Goal: Find specific page/section: Find specific page/section

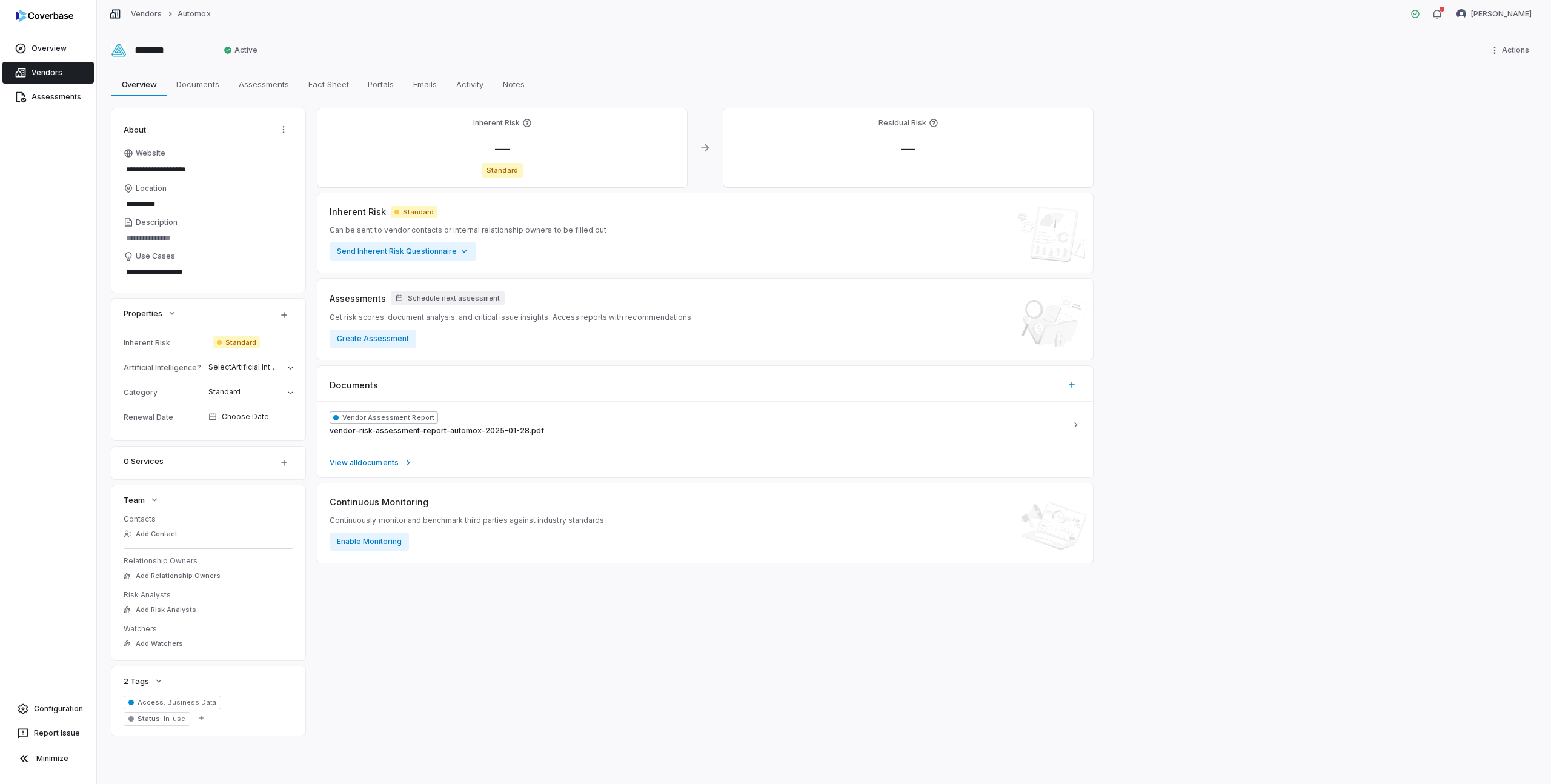
click at [46, 70] on link "Vendors" at bounding box center [48, 73] width 91 height 22
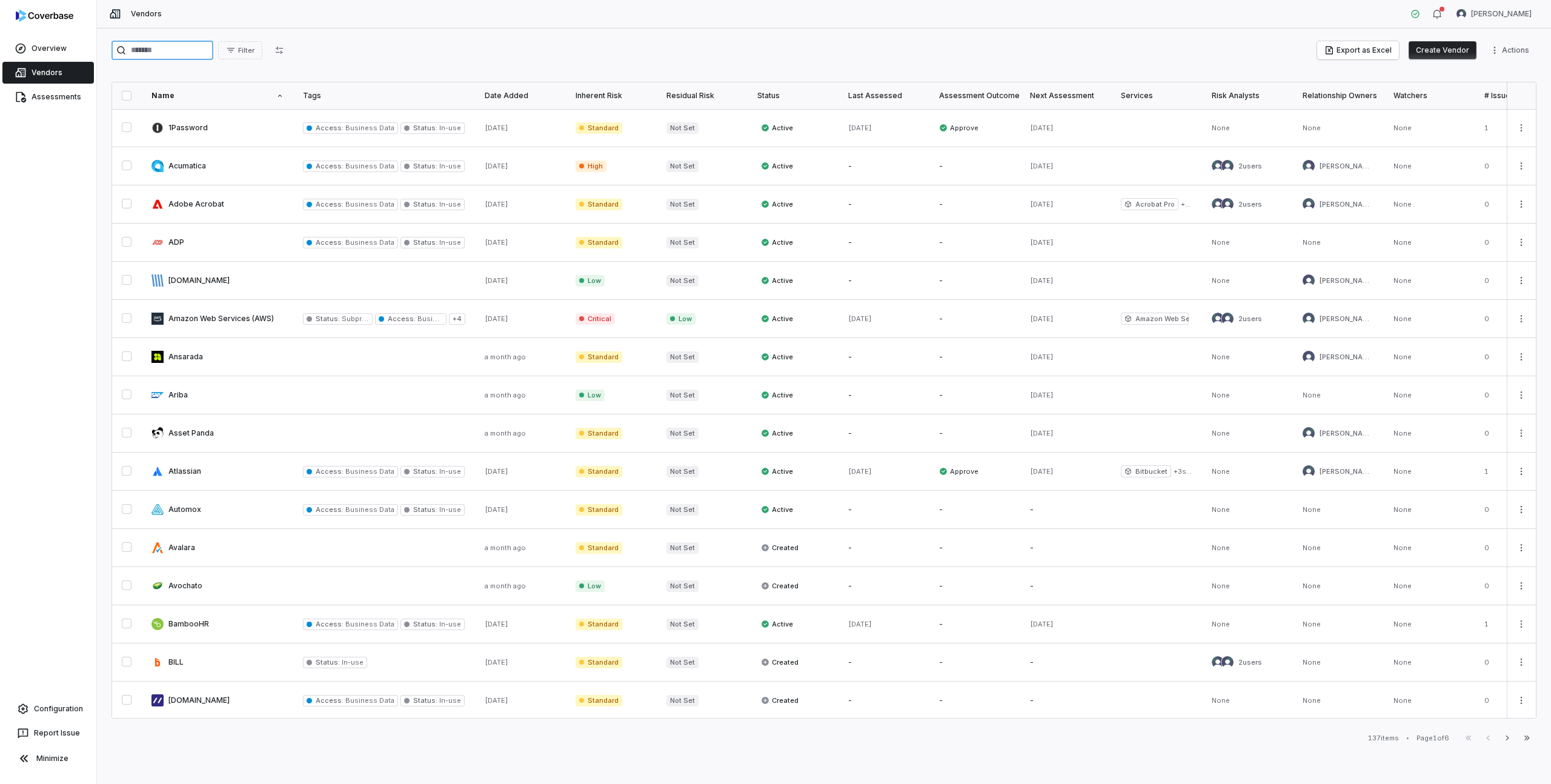
click at [175, 43] on input "search" at bounding box center [162, 50] width 102 height 19
type input "********"
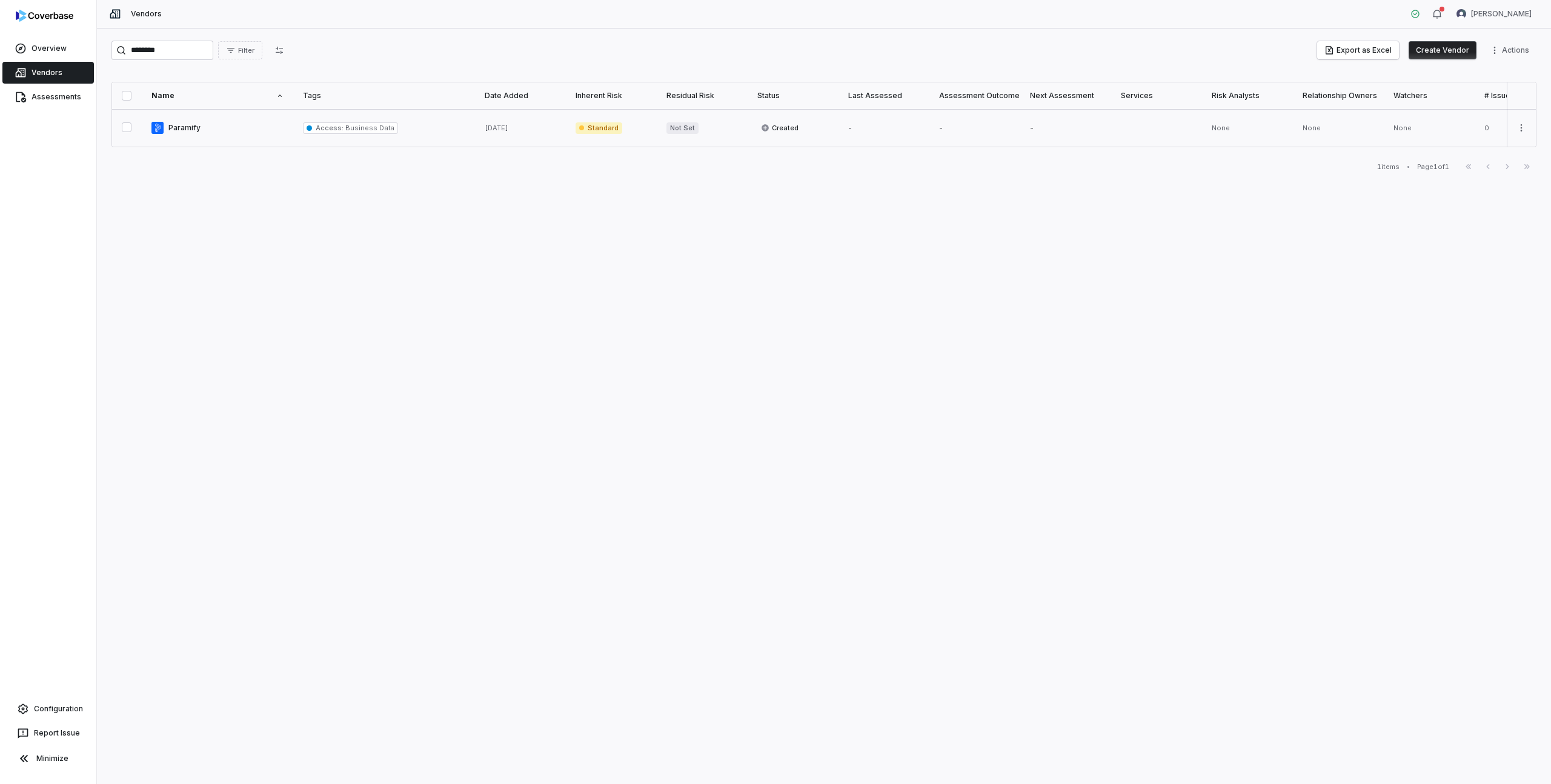
click at [189, 129] on link at bounding box center [218, 127] width 151 height 38
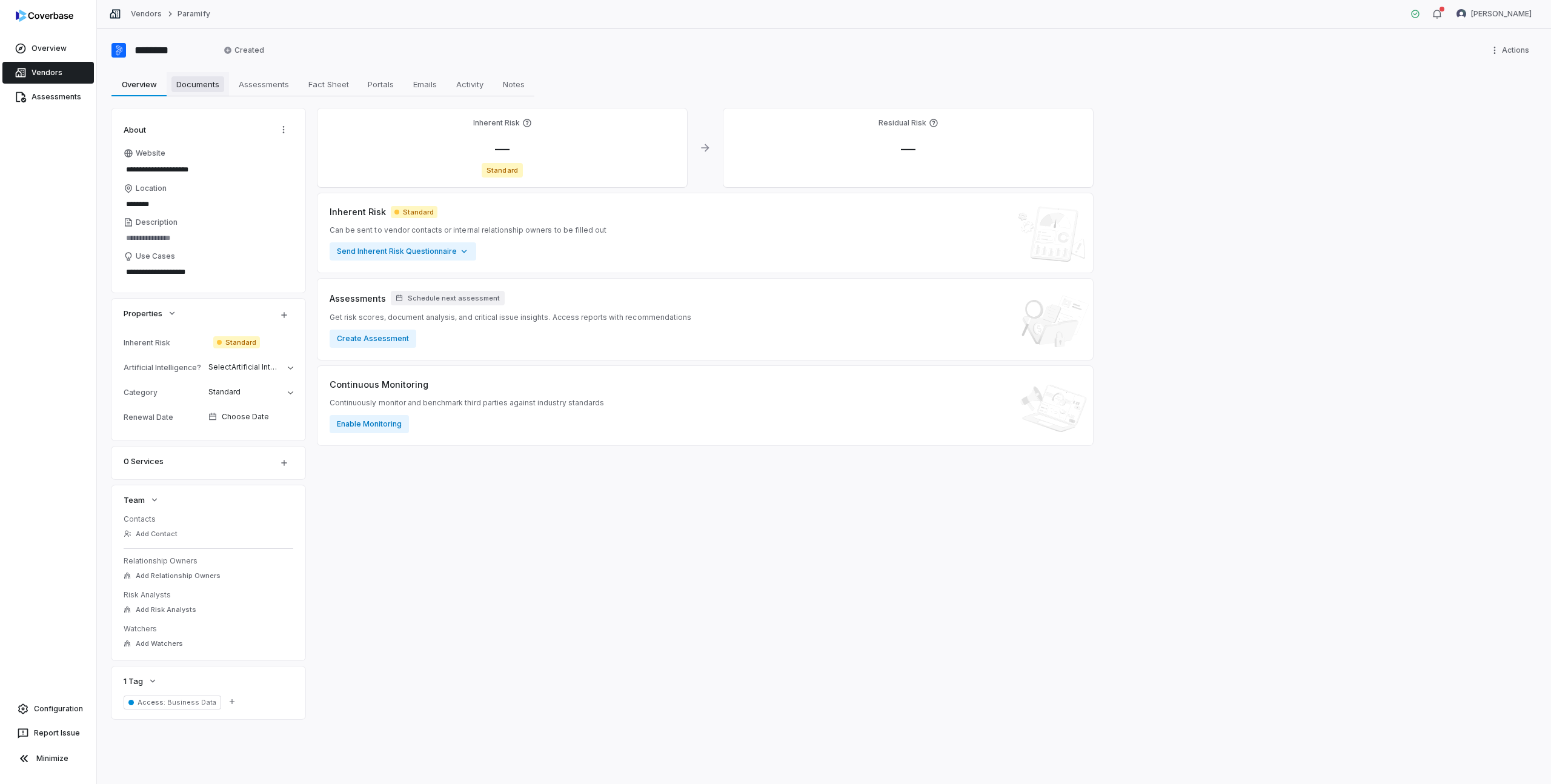
click at [210, 81] on span "Documents" at bounding box center [198, 84] width 53 height 15
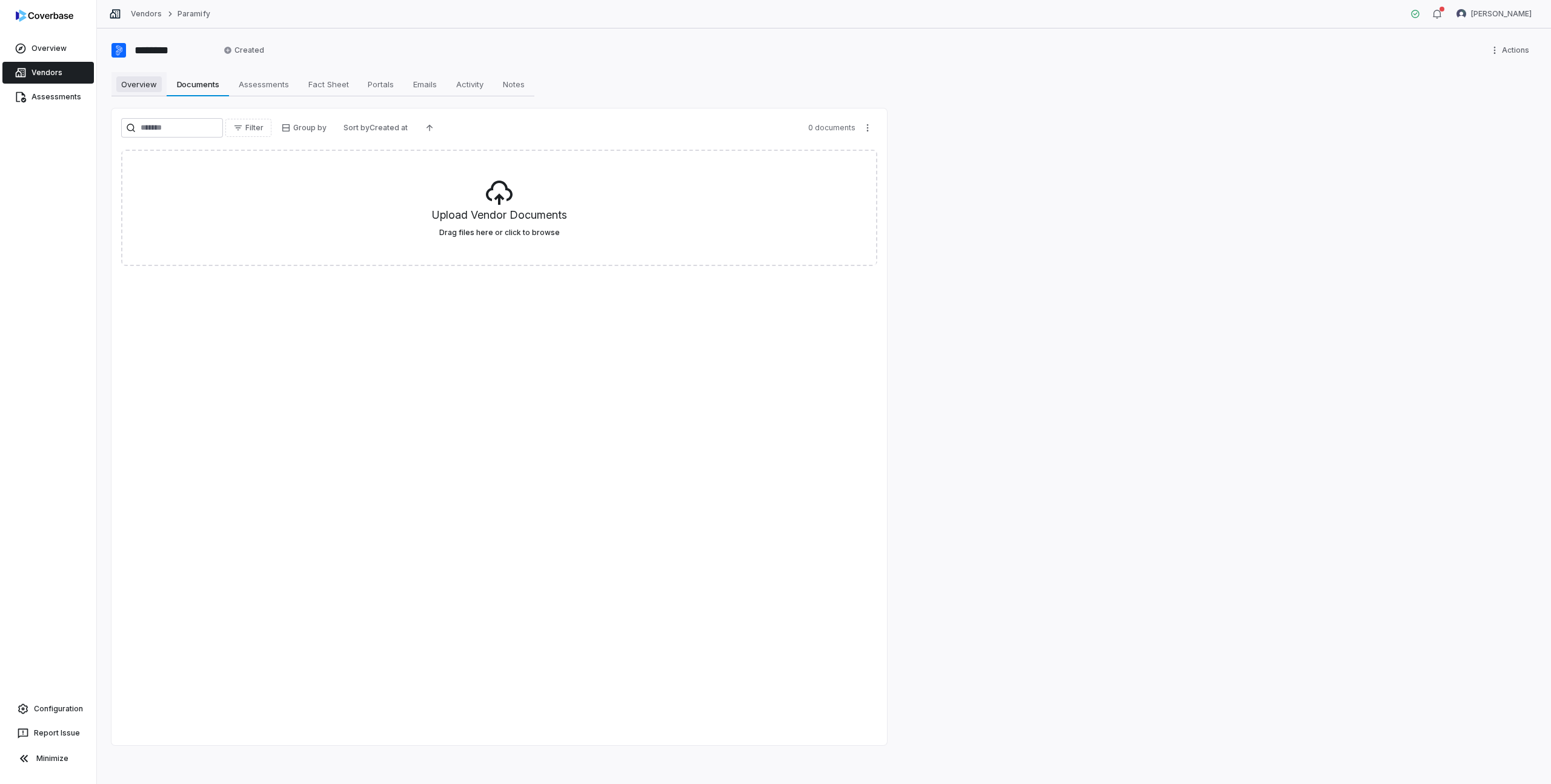
click at [150, 85] on span "Overview" at bounding box center [139, 84] width 46 height 15
type textarea "*"
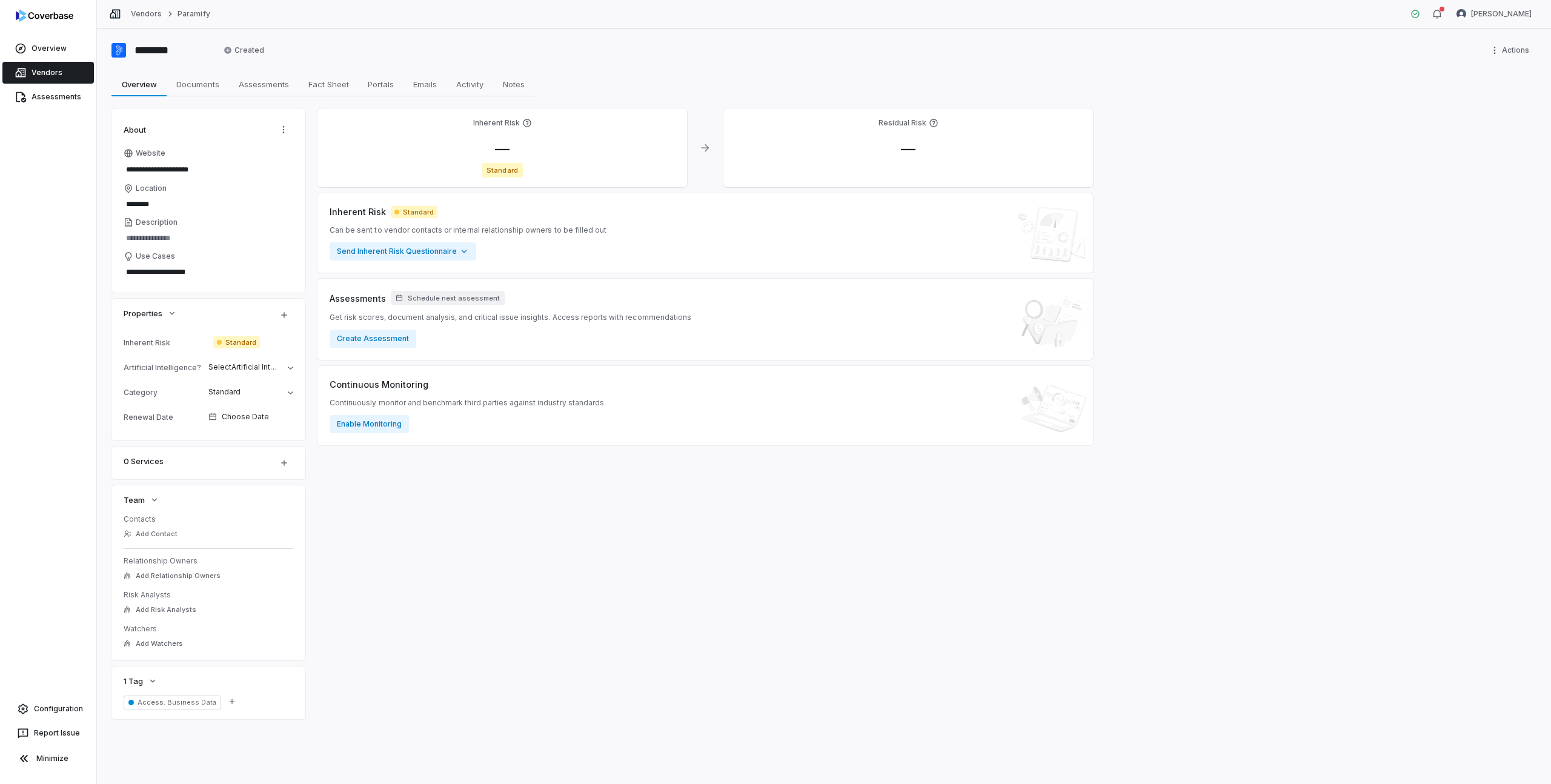
click at [43, 72] on link "Vendors" at bounding box center [48, 73] width 91 height 22
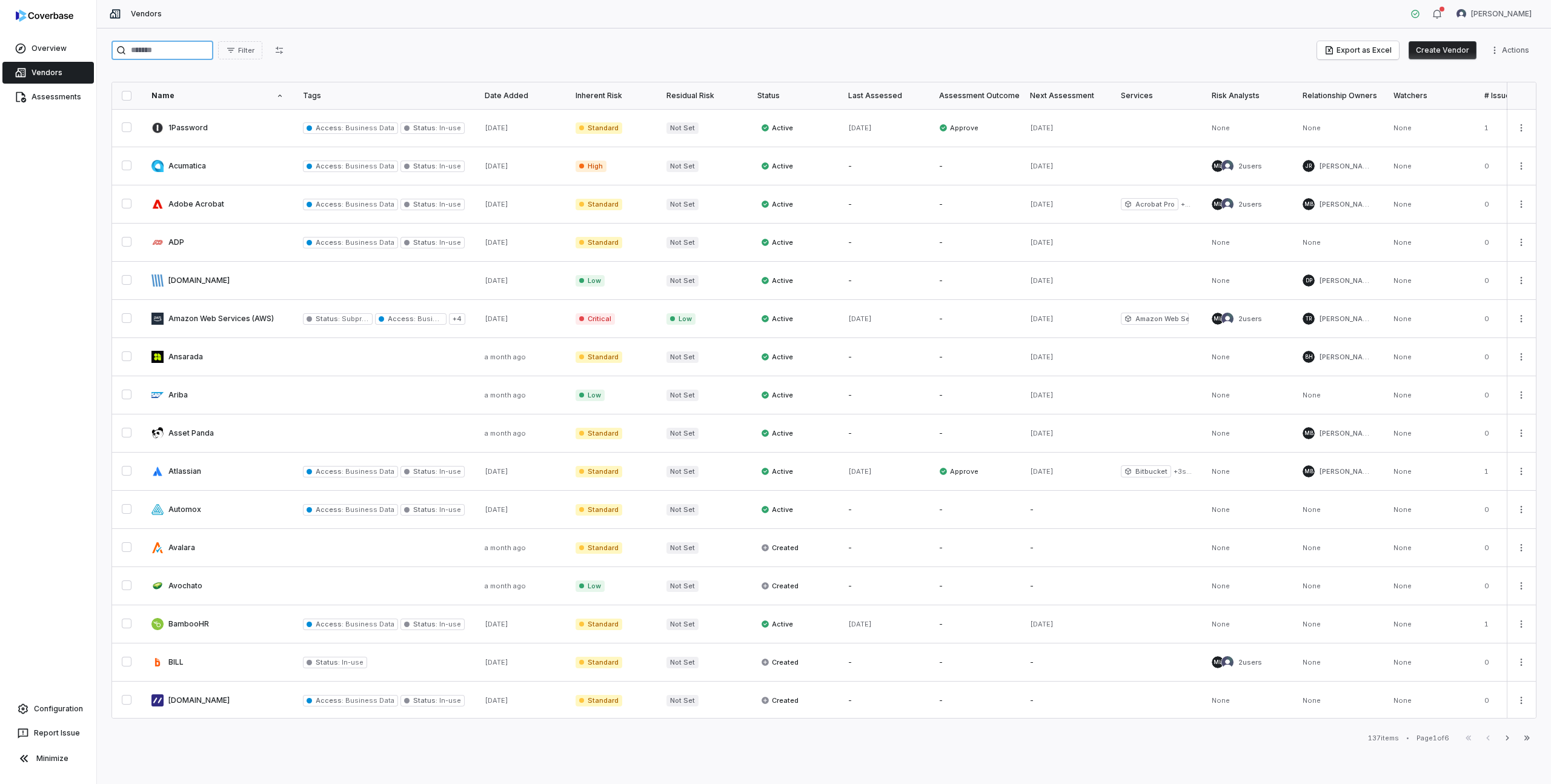
click at [172, 46] on input "search" at bounding box center [162, 50] width 102 height 19
type input "*"
type input "*******"
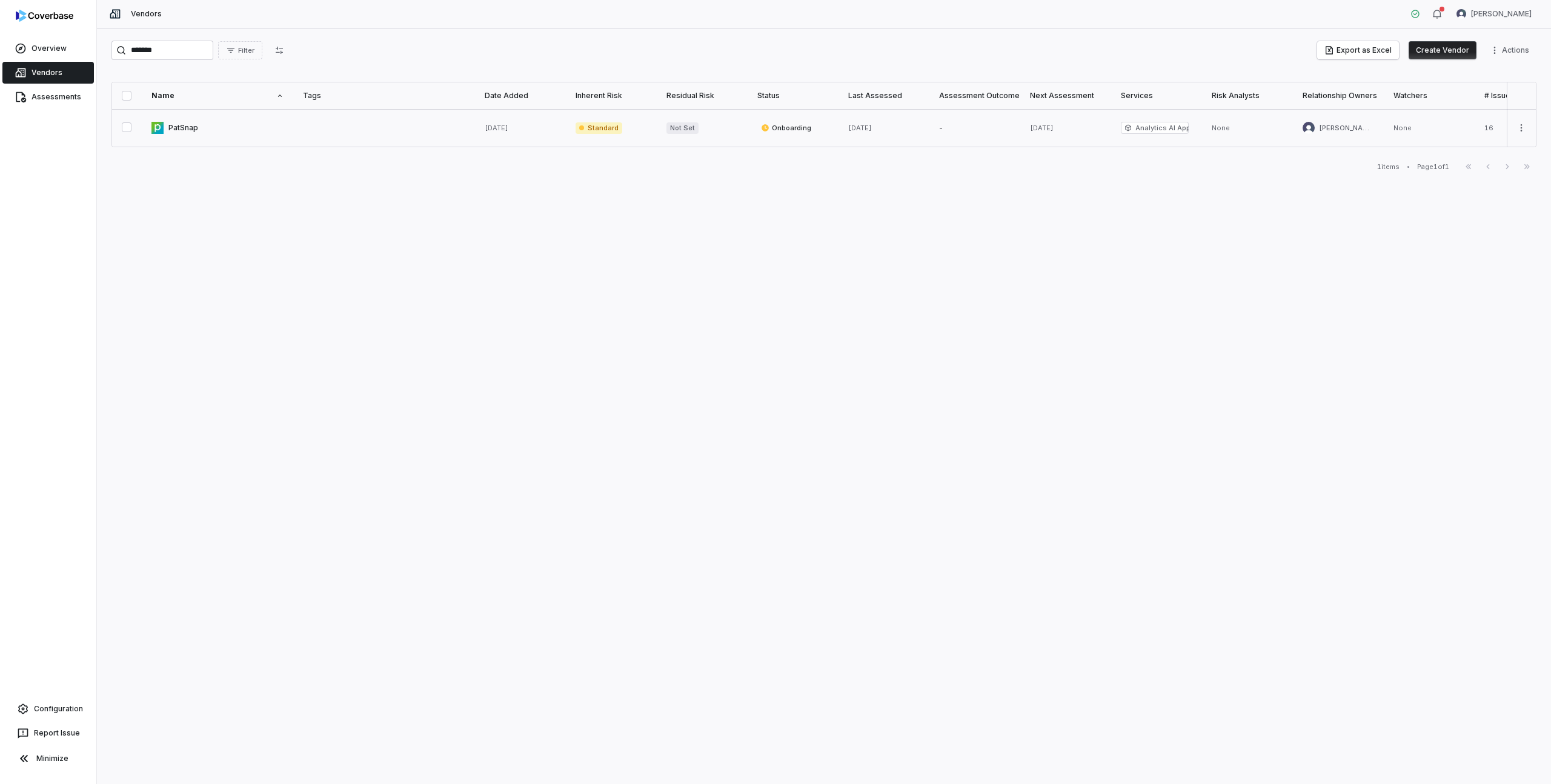
click at [186, 124] on link at bounding box center [218, 127] width 151 height 38
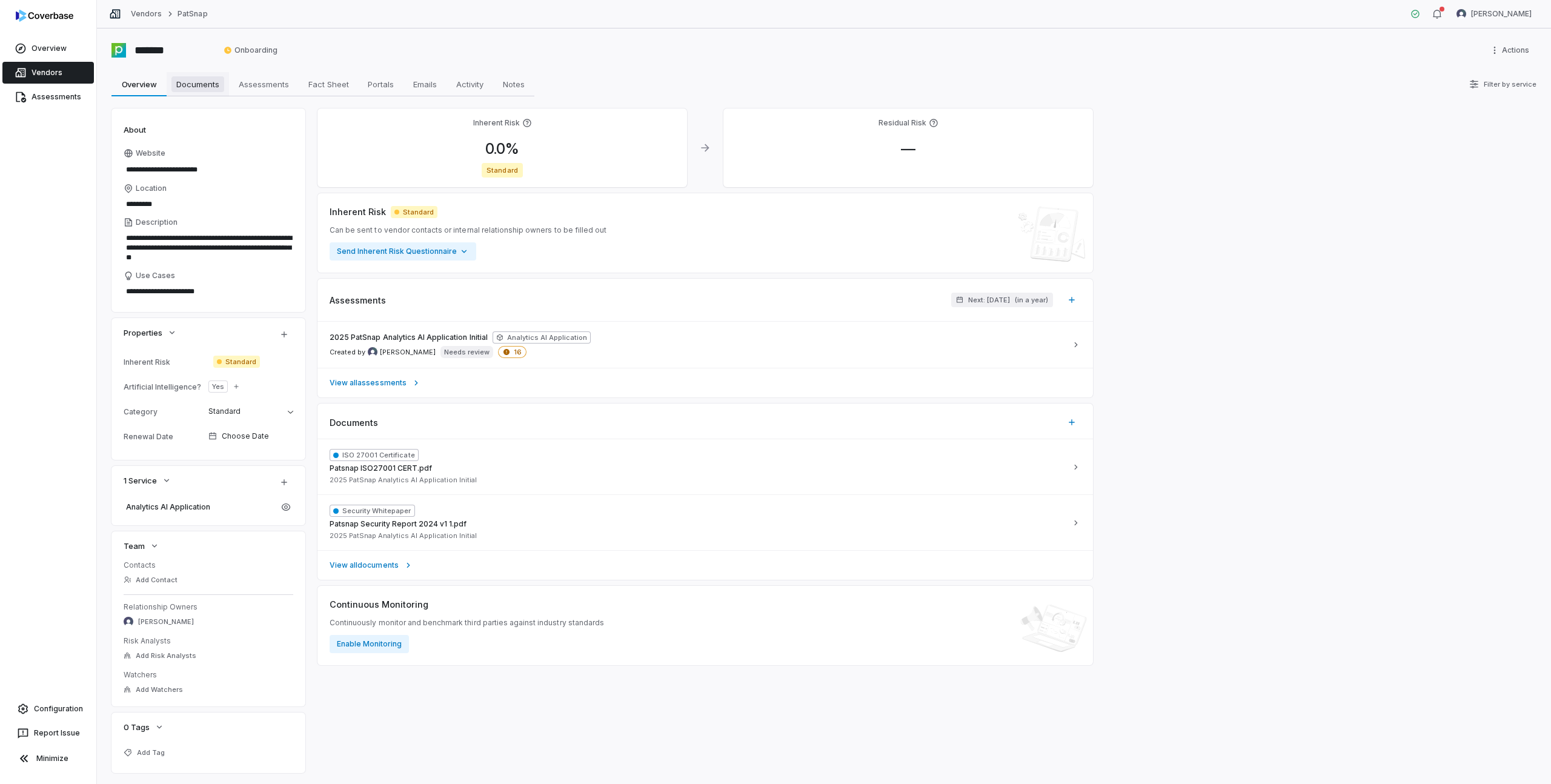
click at [195, 86] on span "Documents" at bounding box center [198, 84] width 53 height 15
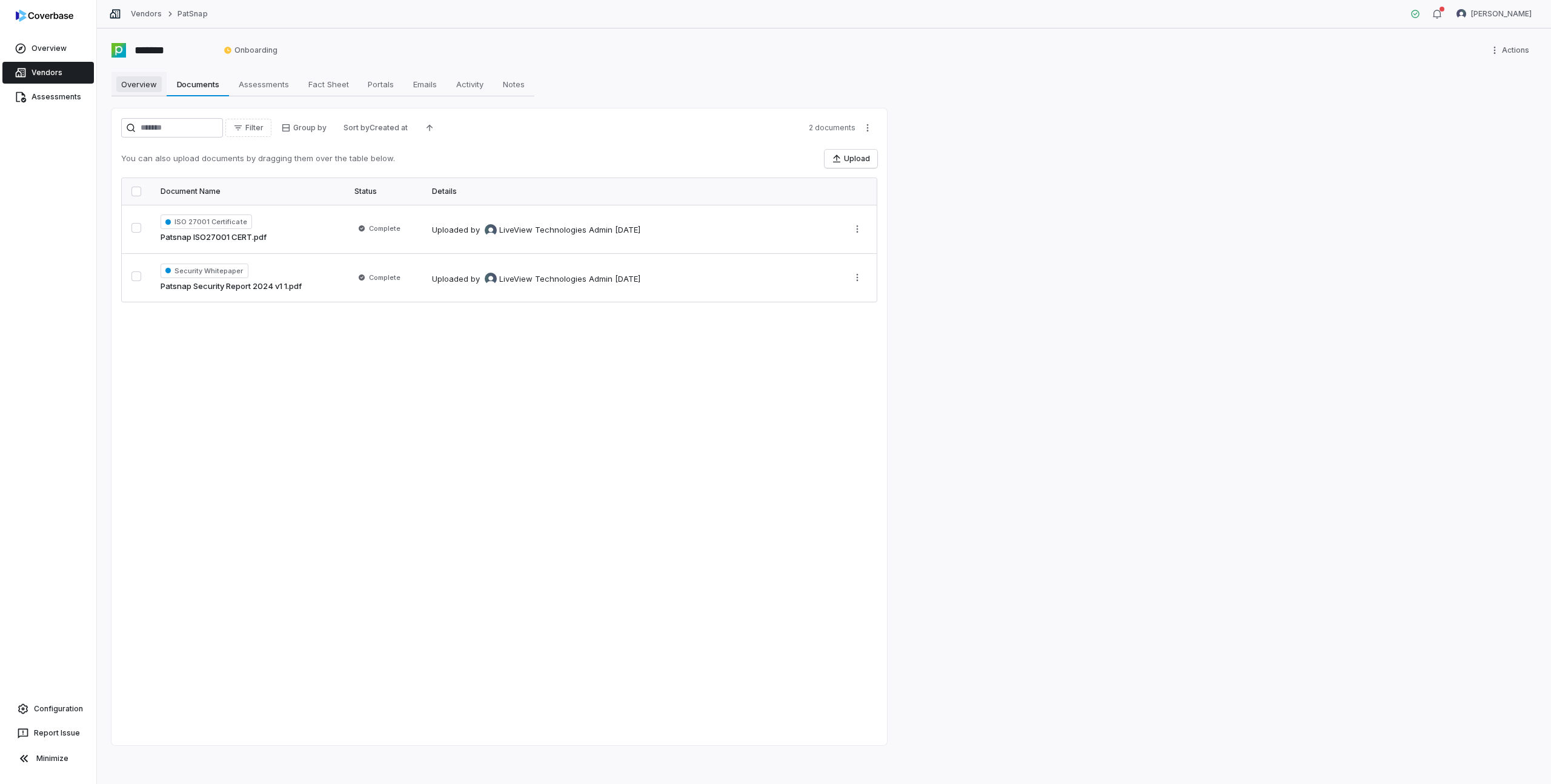
click at [142, 88] on span "Overview" at bounding box center [139, 84] width 46 height 15
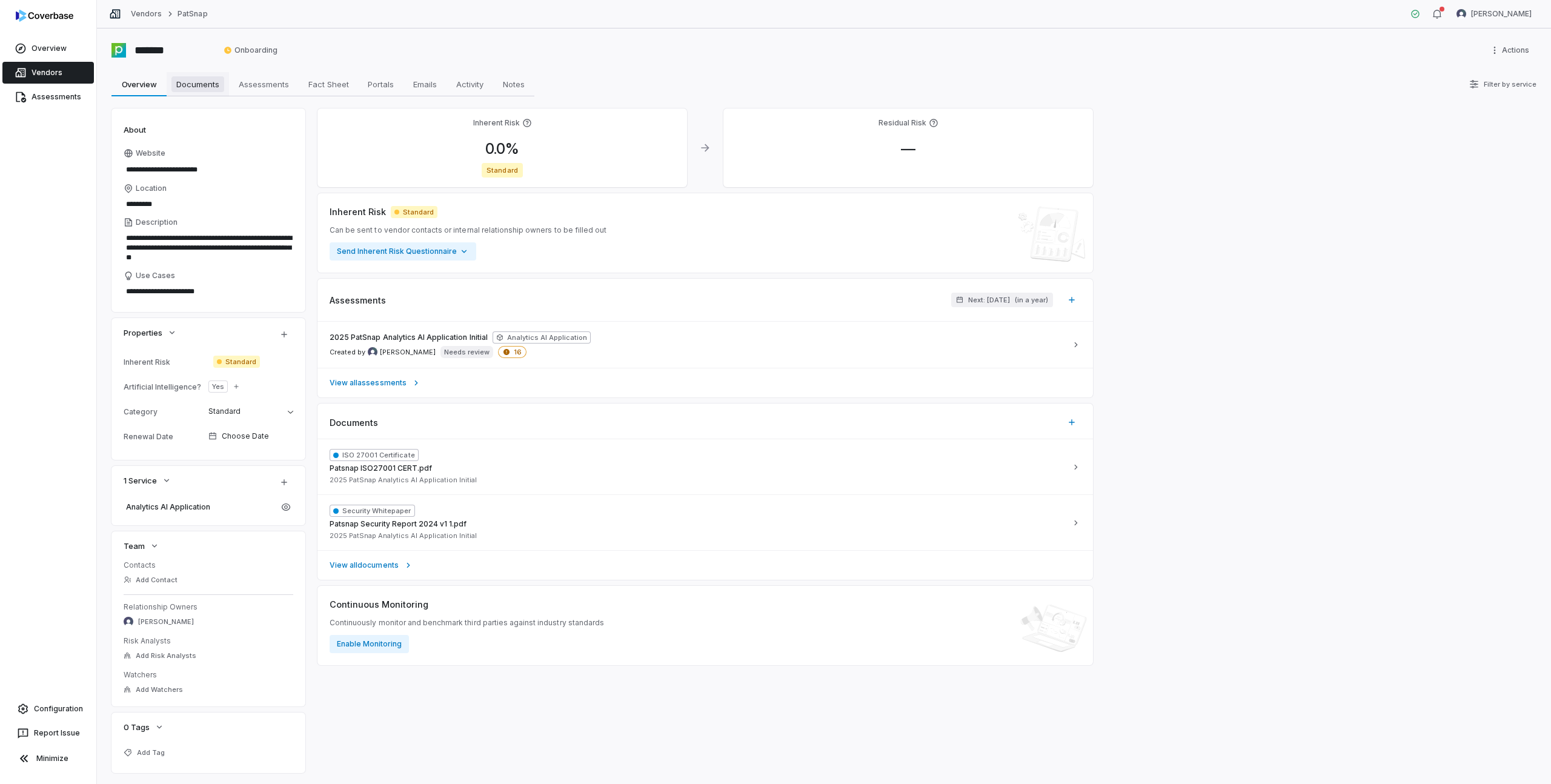
click at [179, 73] on link "Documents Documents" at bounding box center [198, 83] width 63 height 24
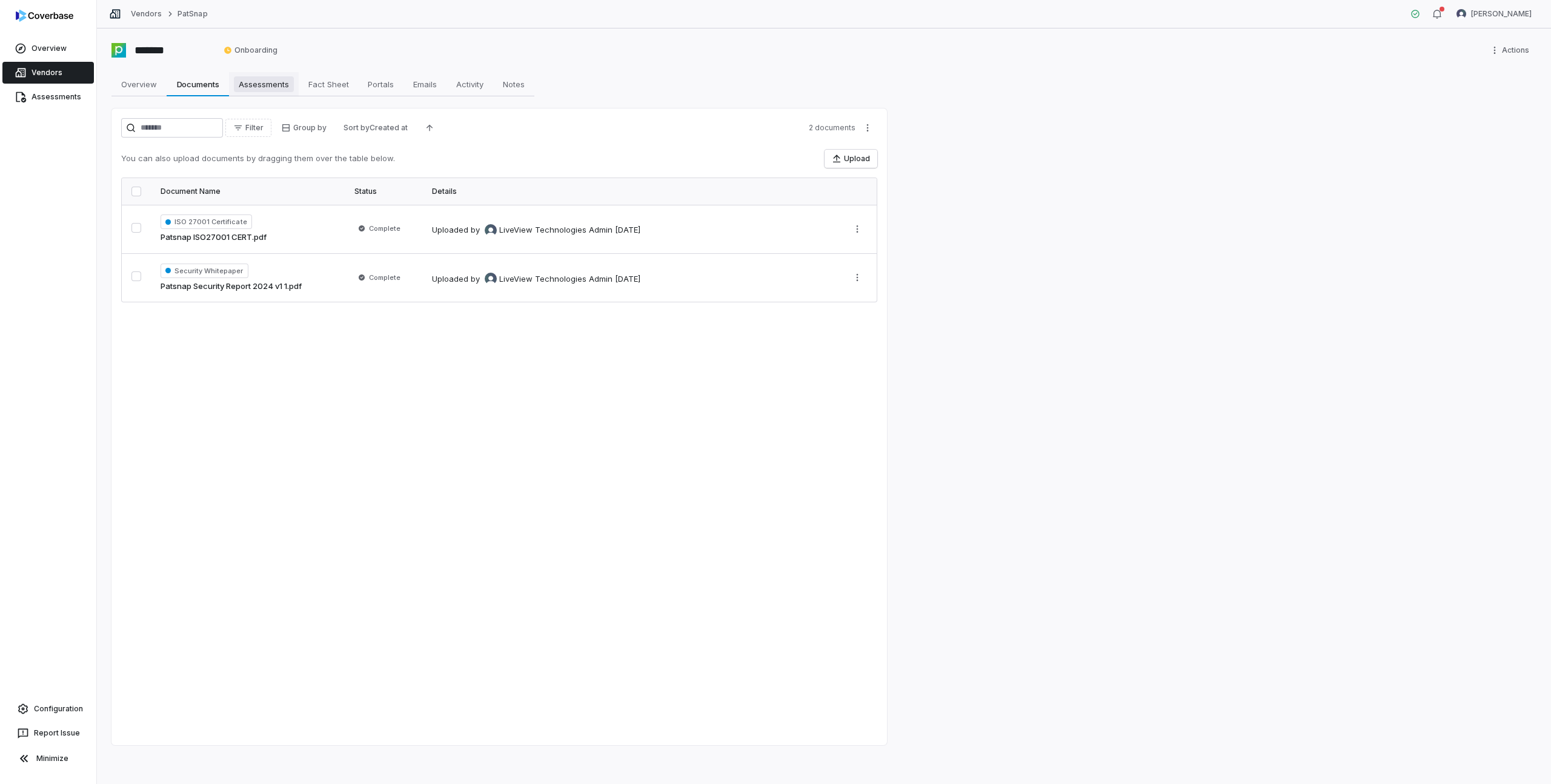
click at [263, 81] on span "Assessments" at bounding box center [264, 84] width 60 height 15
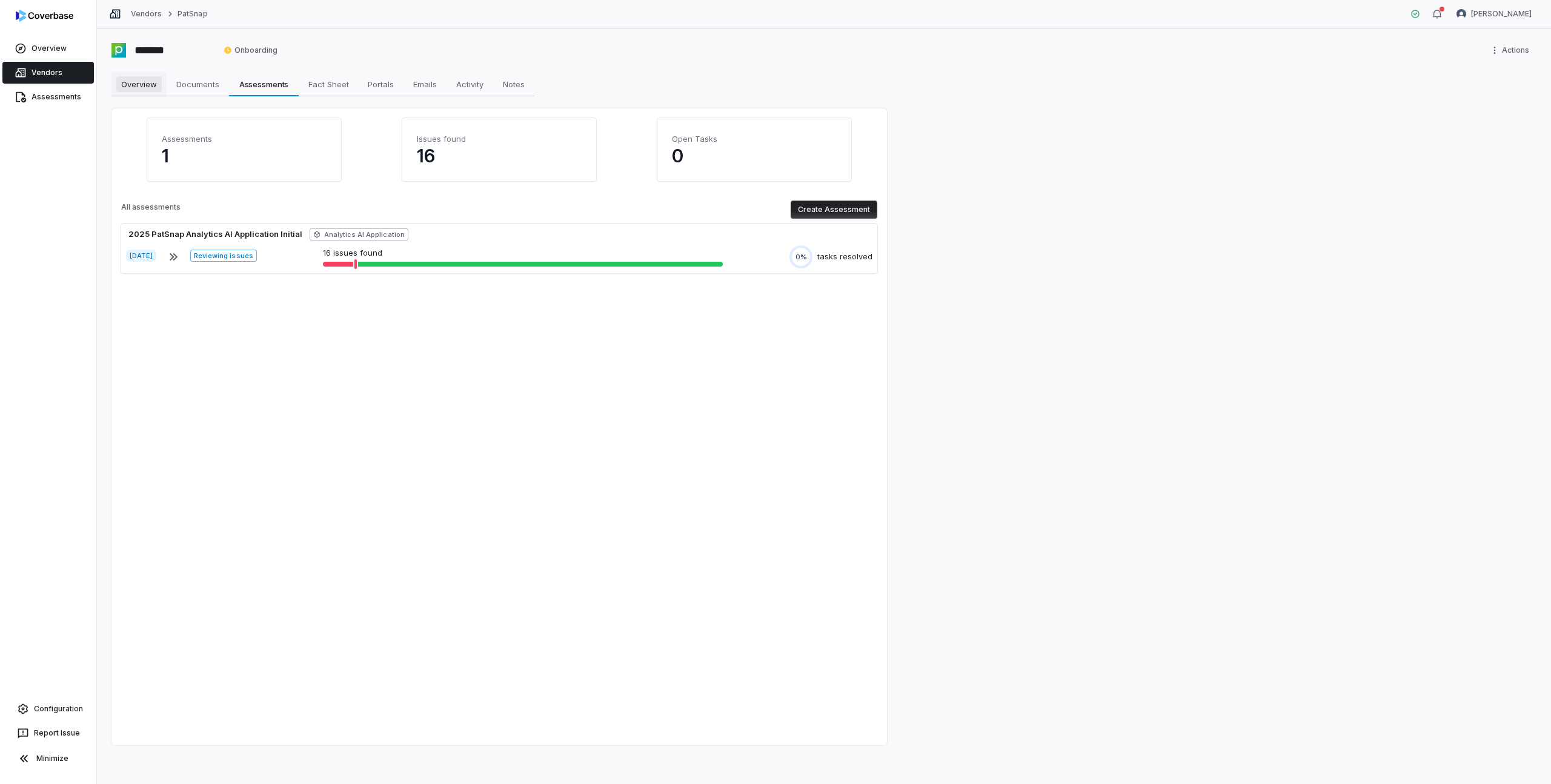
click at [130, 84] on span "Overview" at bounding box center [139, 84] width 46 height 15
type textarea "*"
